Goal: Find contact information: Find contact information

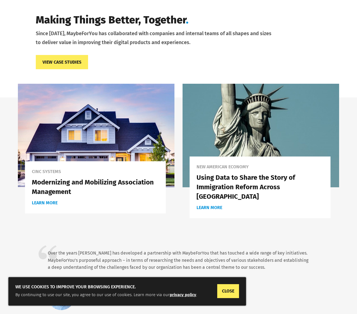
scroll to position [848, 0]
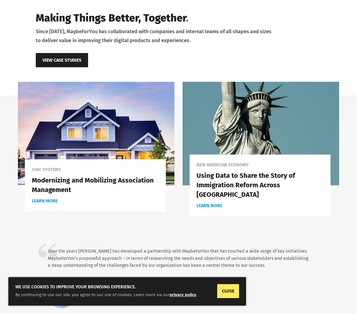
click at [66, 56] on link "View Case Studies" at bounding box center [62, 60] width 52 height 14
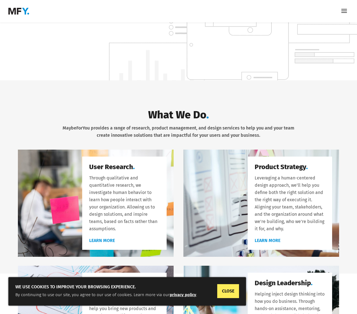
scroll to position [0, 0]
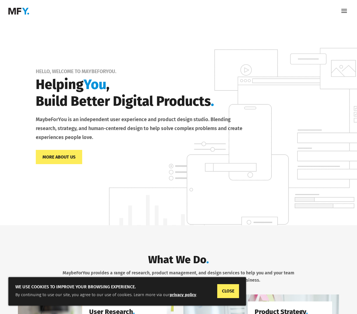
click at [343, 14] on span at bounding box center [343, 11] width 9 height 9
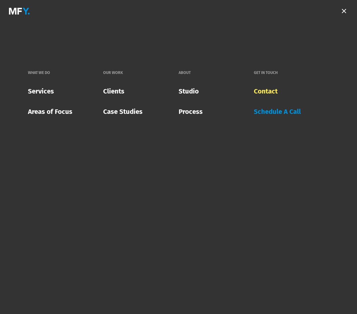
click at [275, 93] on link "Contact" at bounding box center [266, 91] width 24 height 16
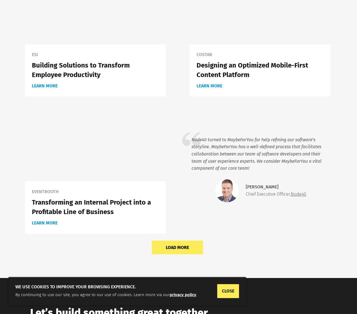
scroll to position [562, 0]
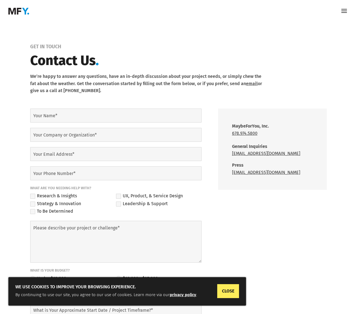
click at [252, 82] on p "We’re happy to answer any questions, have an in-depth discussion about your pro…" at bounding box center [148, 84] width 236 height 22
